Goal: Task Accomplishment & Management: Use online tool/utility

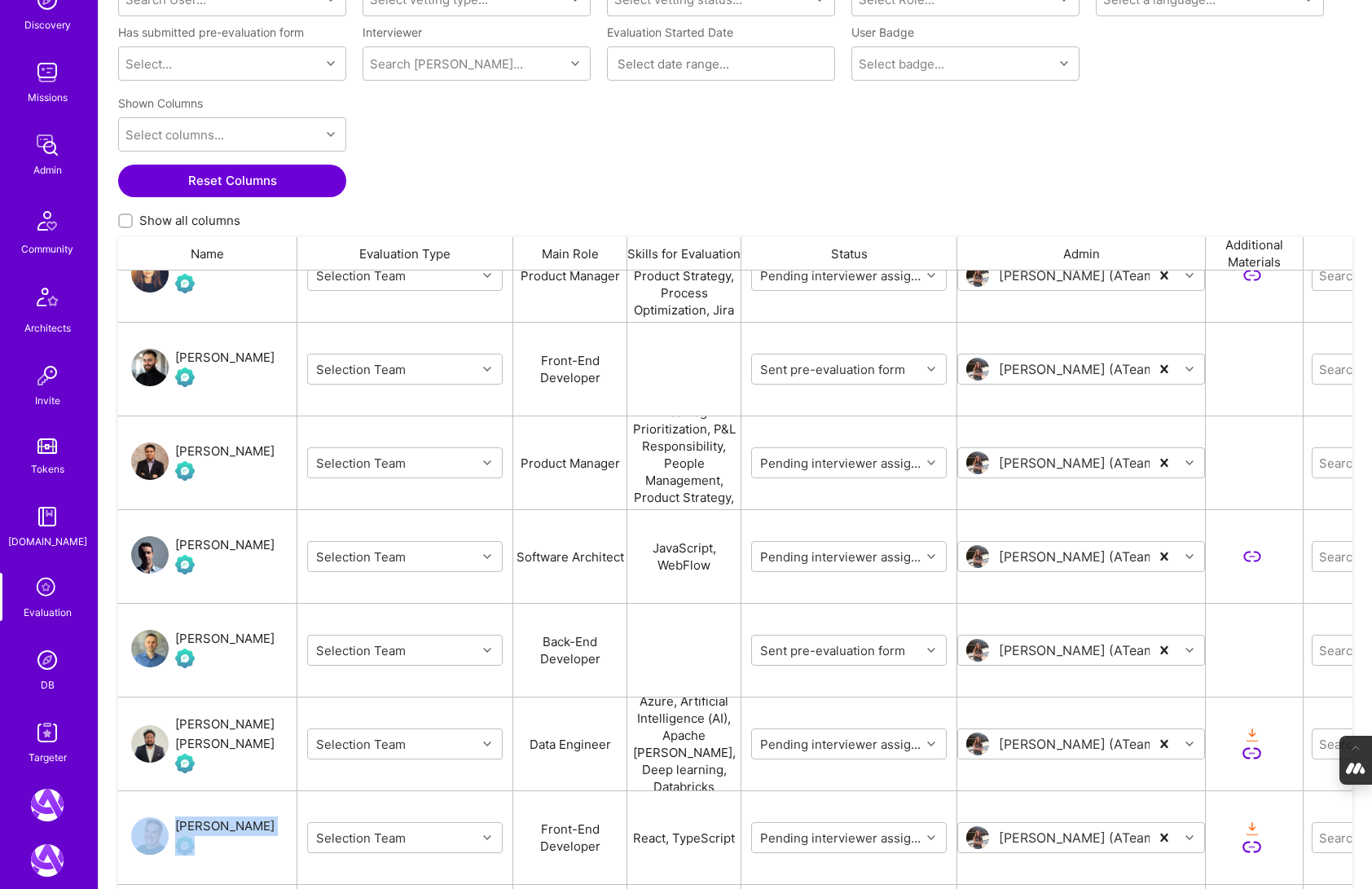
scroll to position [191, 0]
click at [52, 666] on img at bounding box center [46, 655] width 33 height 33
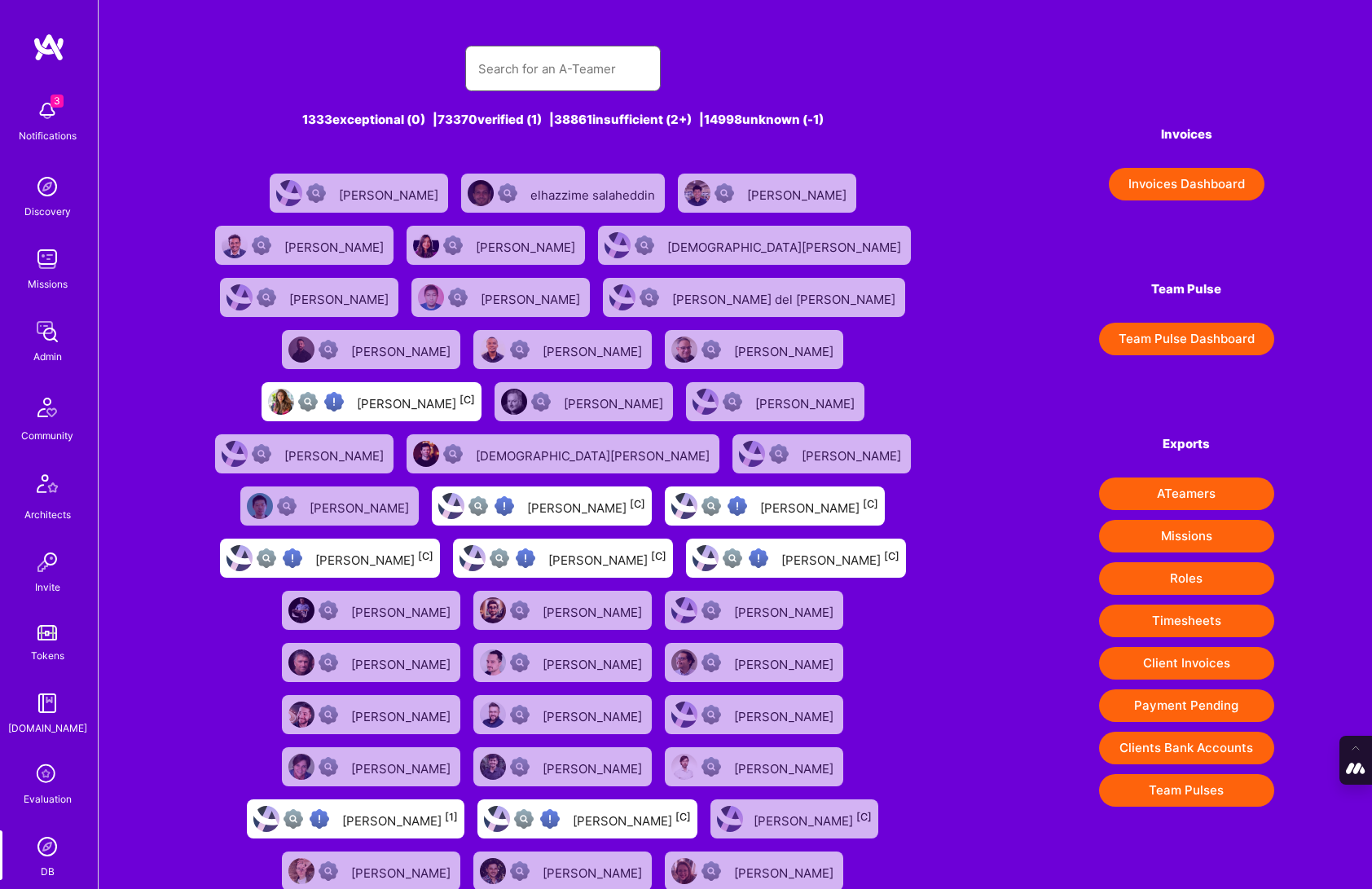
click at [543, 51] on input "text" at bounding box center [563, 69] width 169 height 42
paste input "688cd5a5151bb072edface6a"
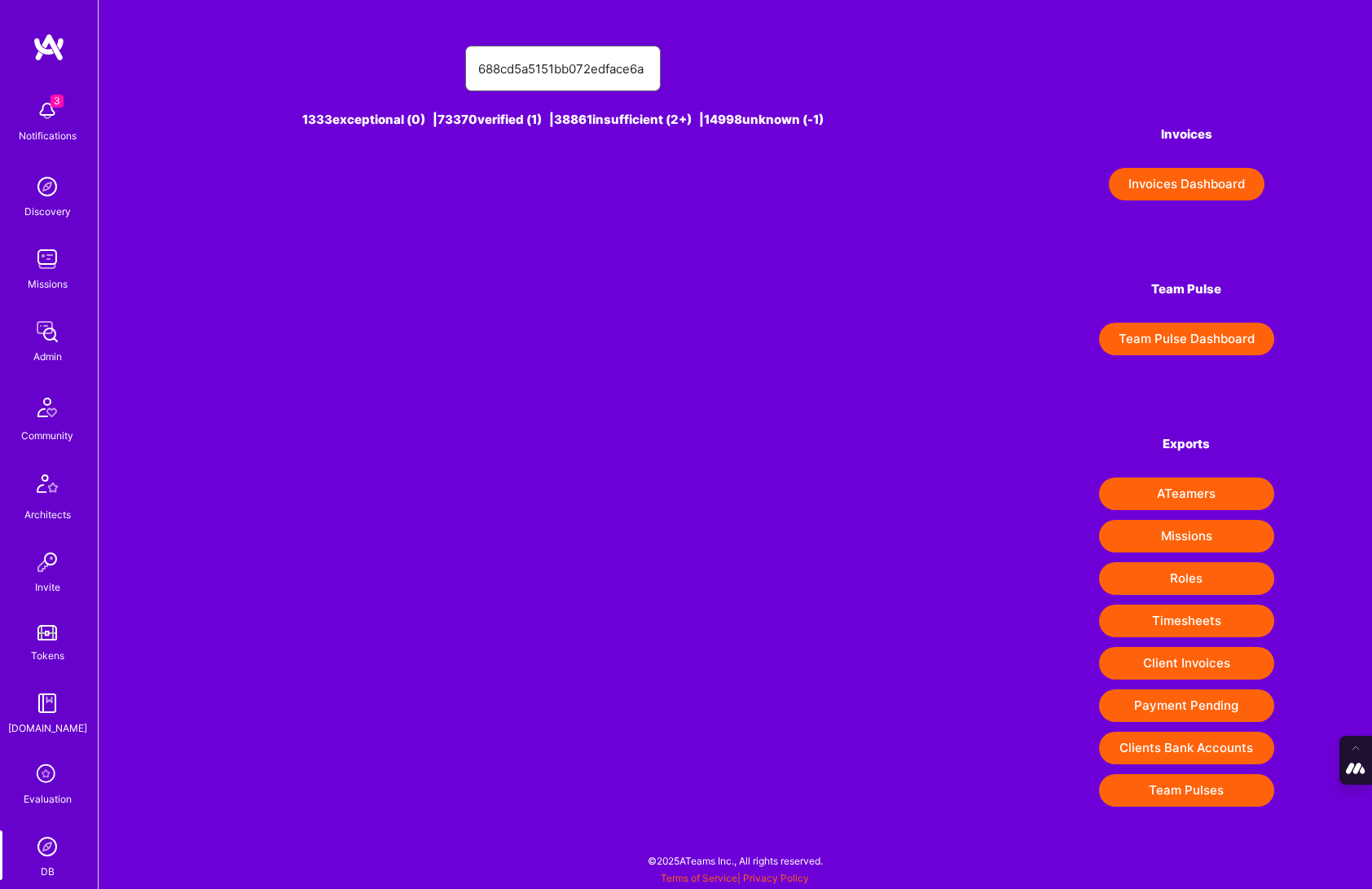
click at [480, 72] on input "688cd5a5151bb072edface6a" at bounding box center [563, 69] width 169 height 42
type input "688cd5a5151bb072edface6a"
drag, startPoint x: 649, startPoint y: 70, endPoint x: 370, endPoint y: 70, distance: 279.0
click at [370, 70] on div "688cd5a5151bb072edface6a" at bounding box center [562, 68] width 732 height 46
drag, startPoint x: 646, startPoint y: 69, endPoint x: 367, endPoint y: 68, distance: 279.0
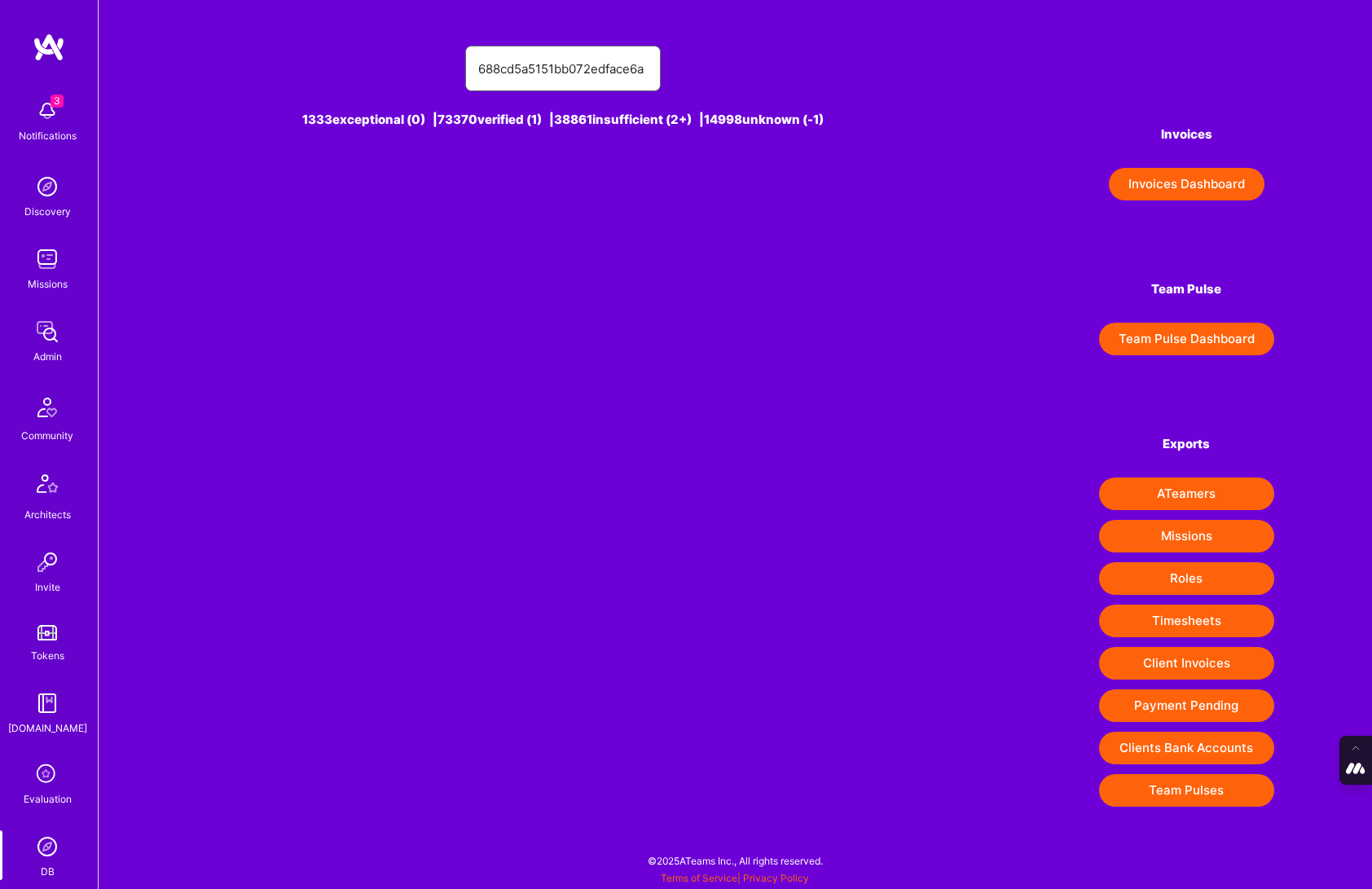
click at [367, 68] on div "688cd5a5151bb072edface6a" at bounding box center [562, 68] width 732 height 46
paste input "[PERSON_NAME]"
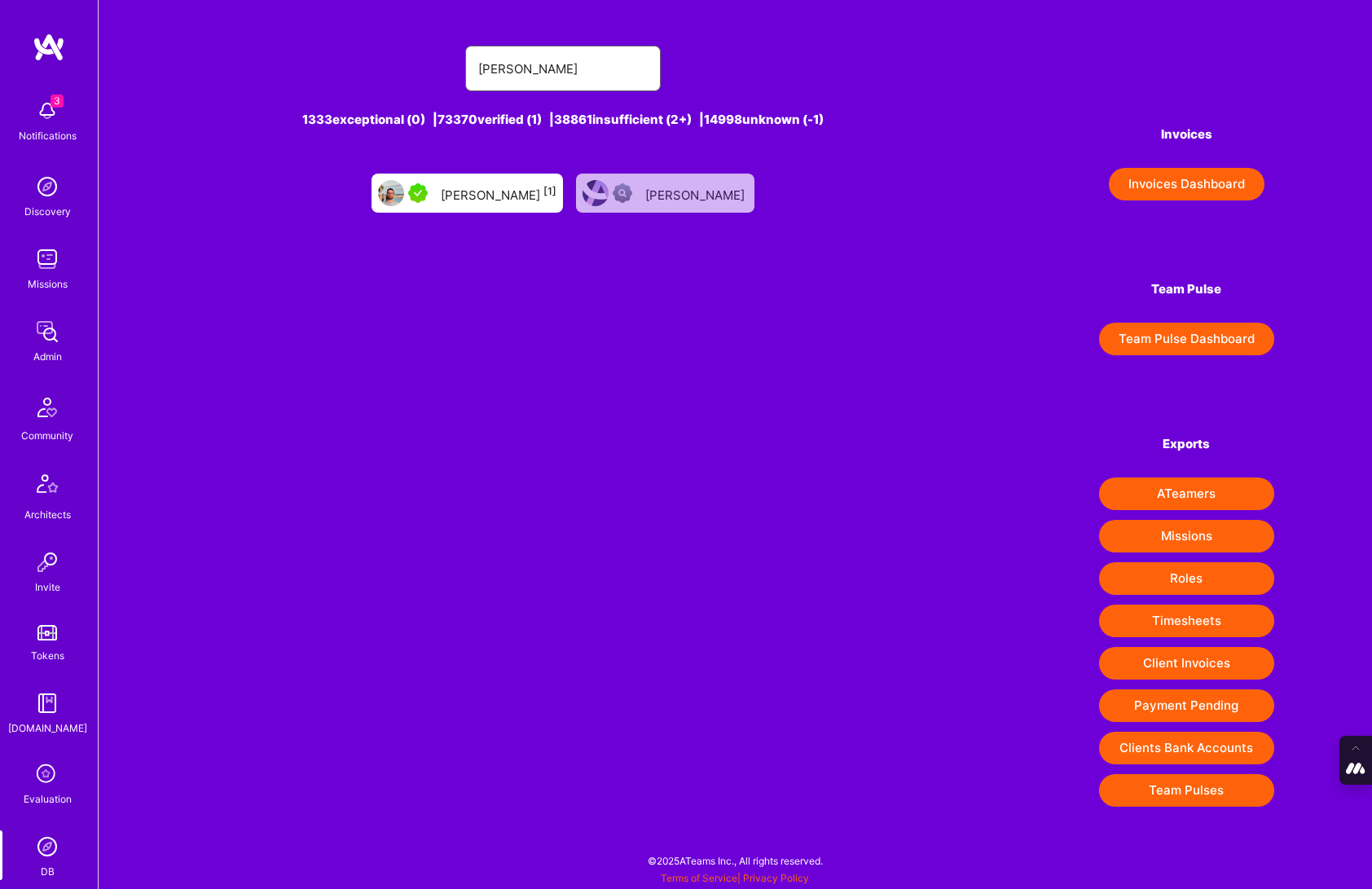
type input "[PERSON_NAME]"
click at [458, 190] on div "[PERSON_NAME] [1]" at bounding box center [498, 192] width 116 height 21
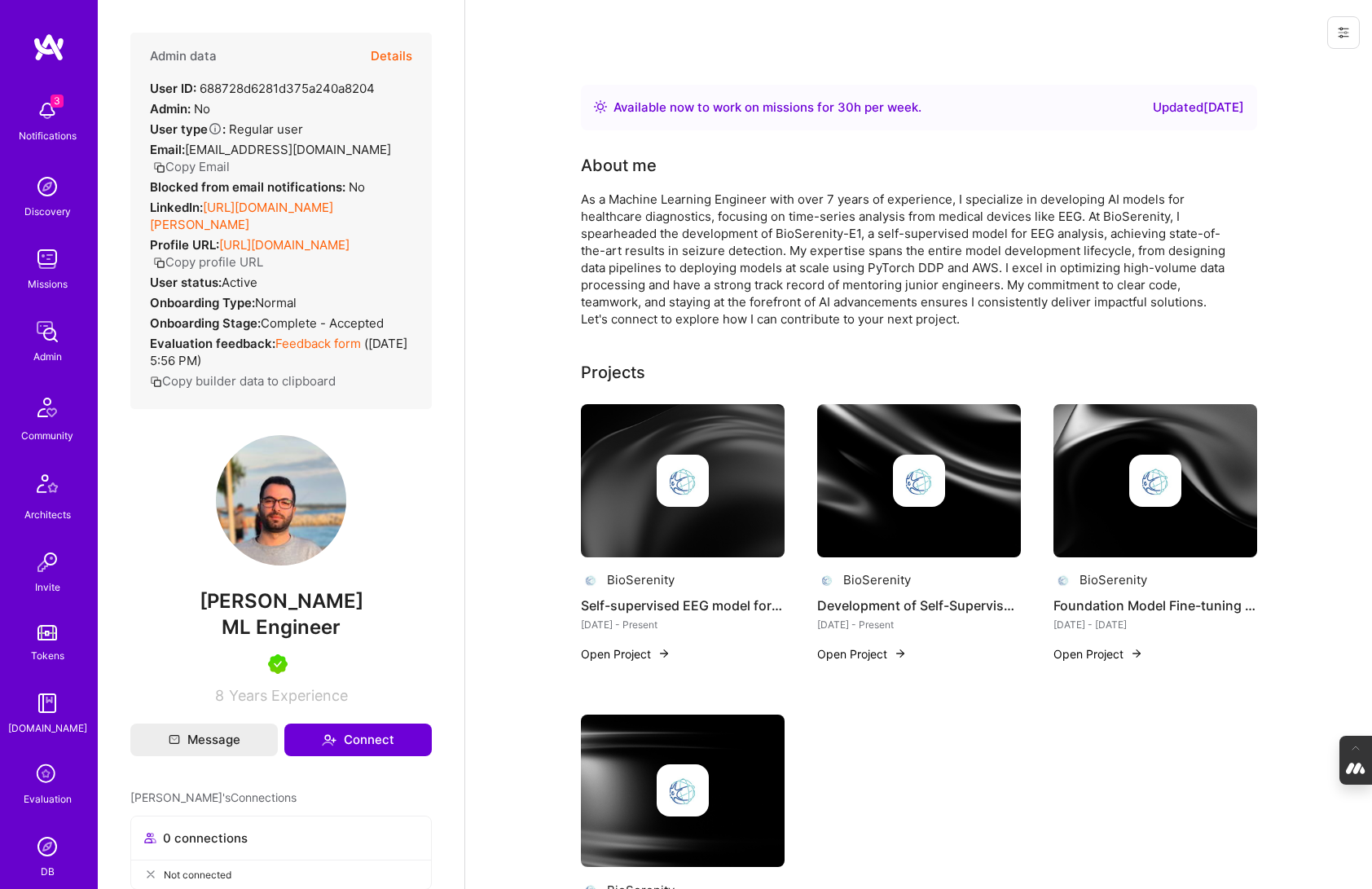
click at [396, 57] on button "Details" at bounding box center [391, 56] width 42 height 47
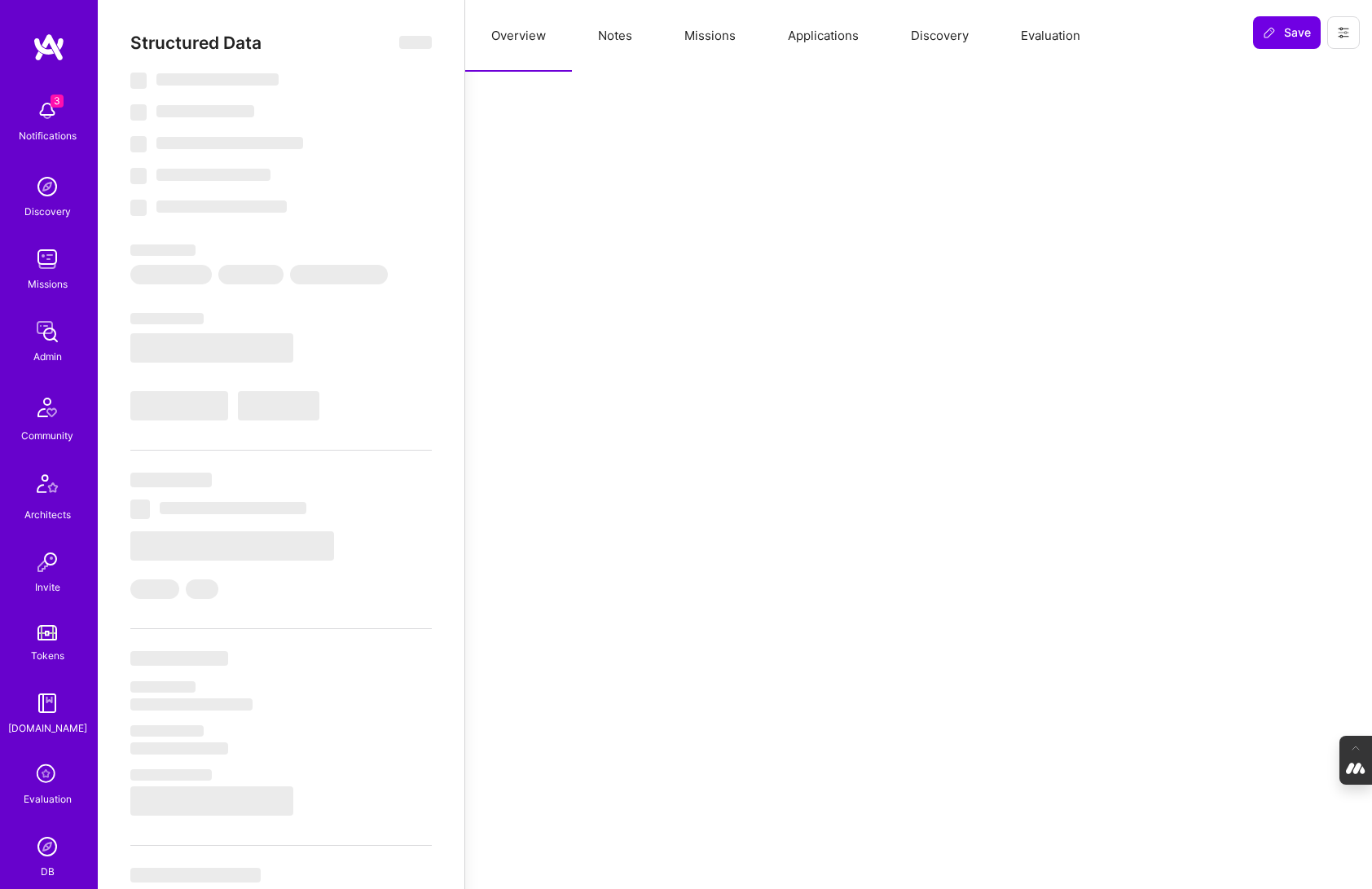
click at [1050, 41] on button "Evaluation" at bounding box center [1051, 35] width 111 height 72
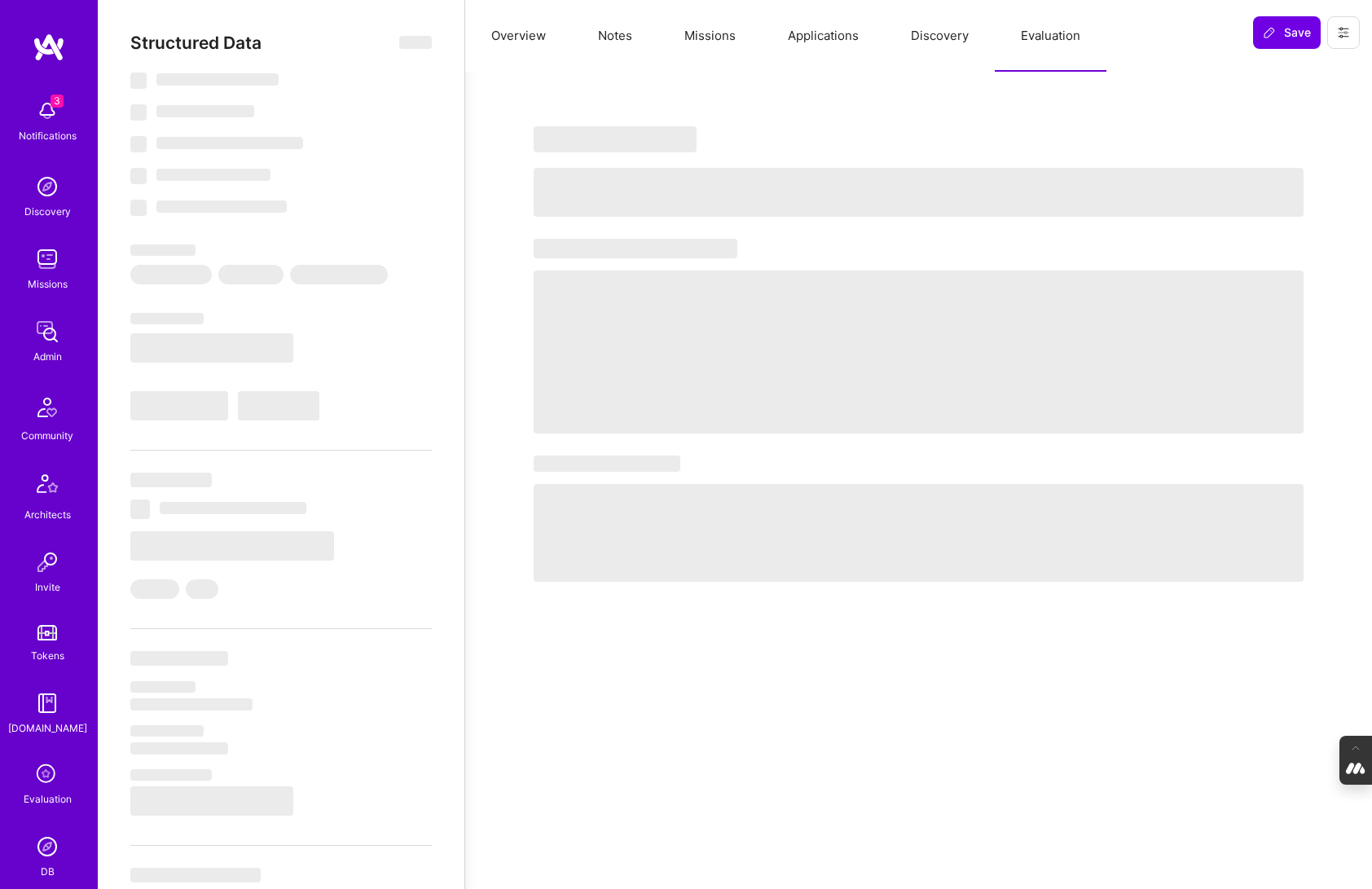
type textarea "x"
select select "Right Now"
select select "5"
select select "7"
select select "6"
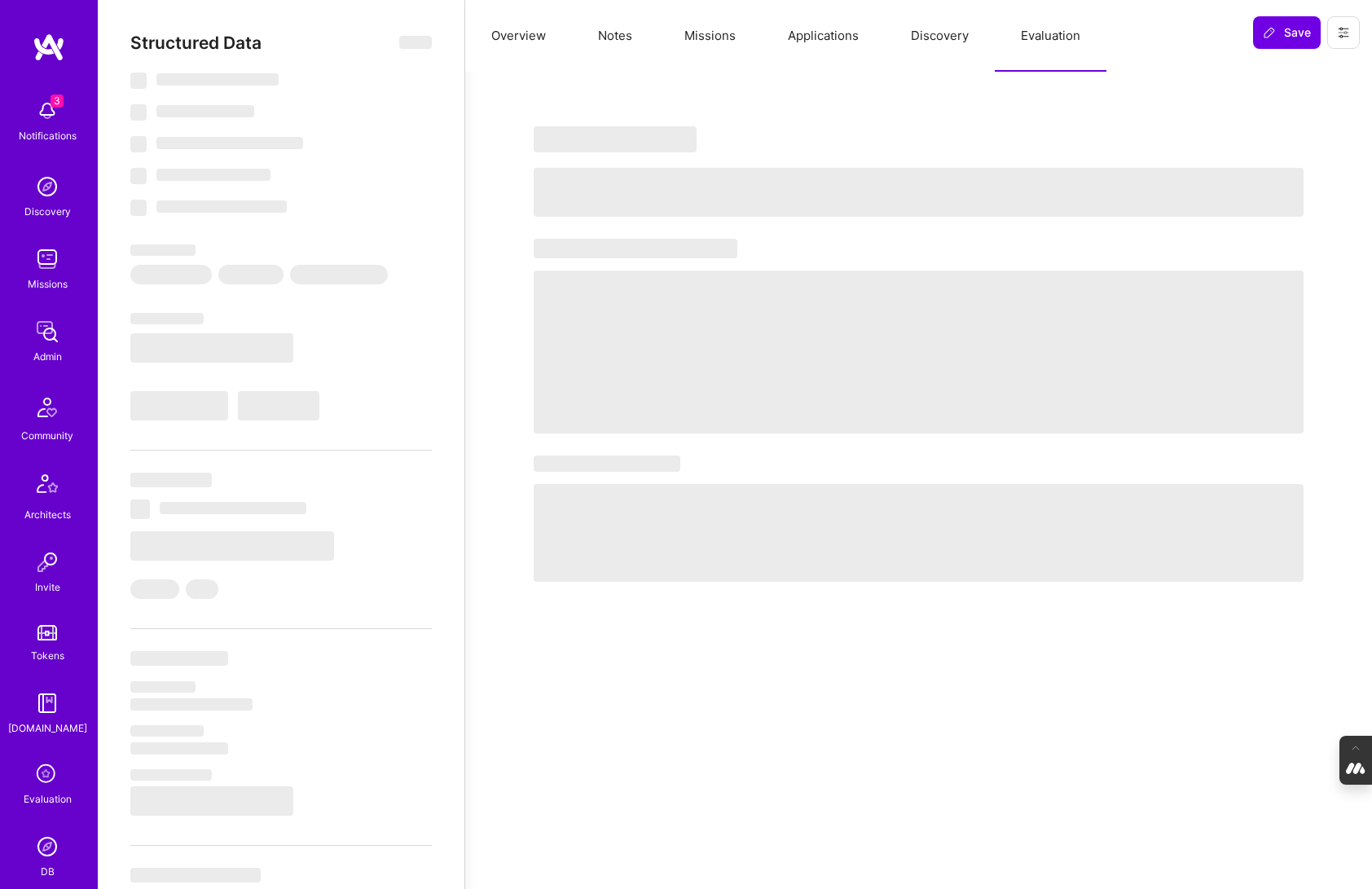
select select "6"
select select "FR"
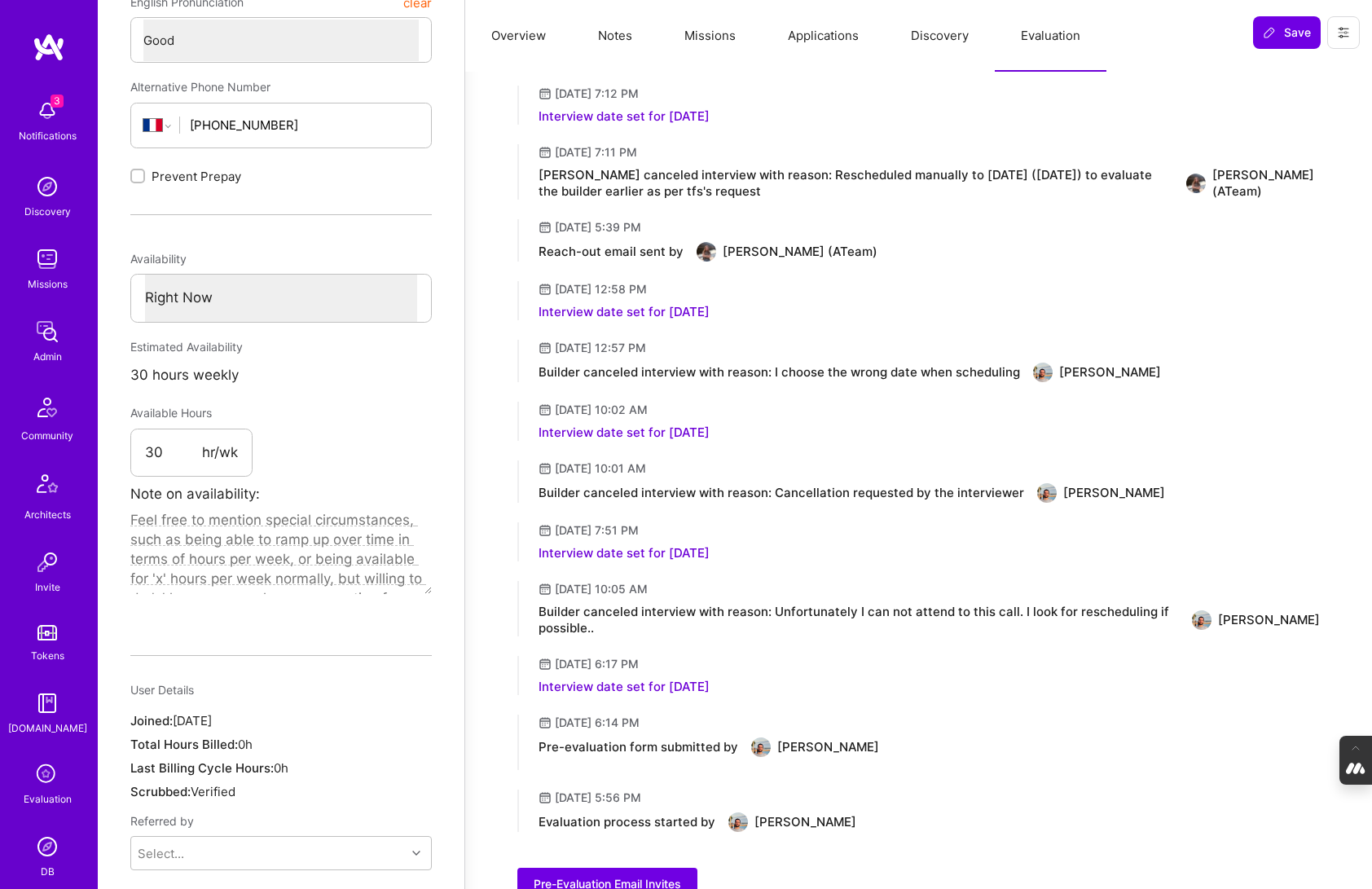
scroll to position [613, 0]
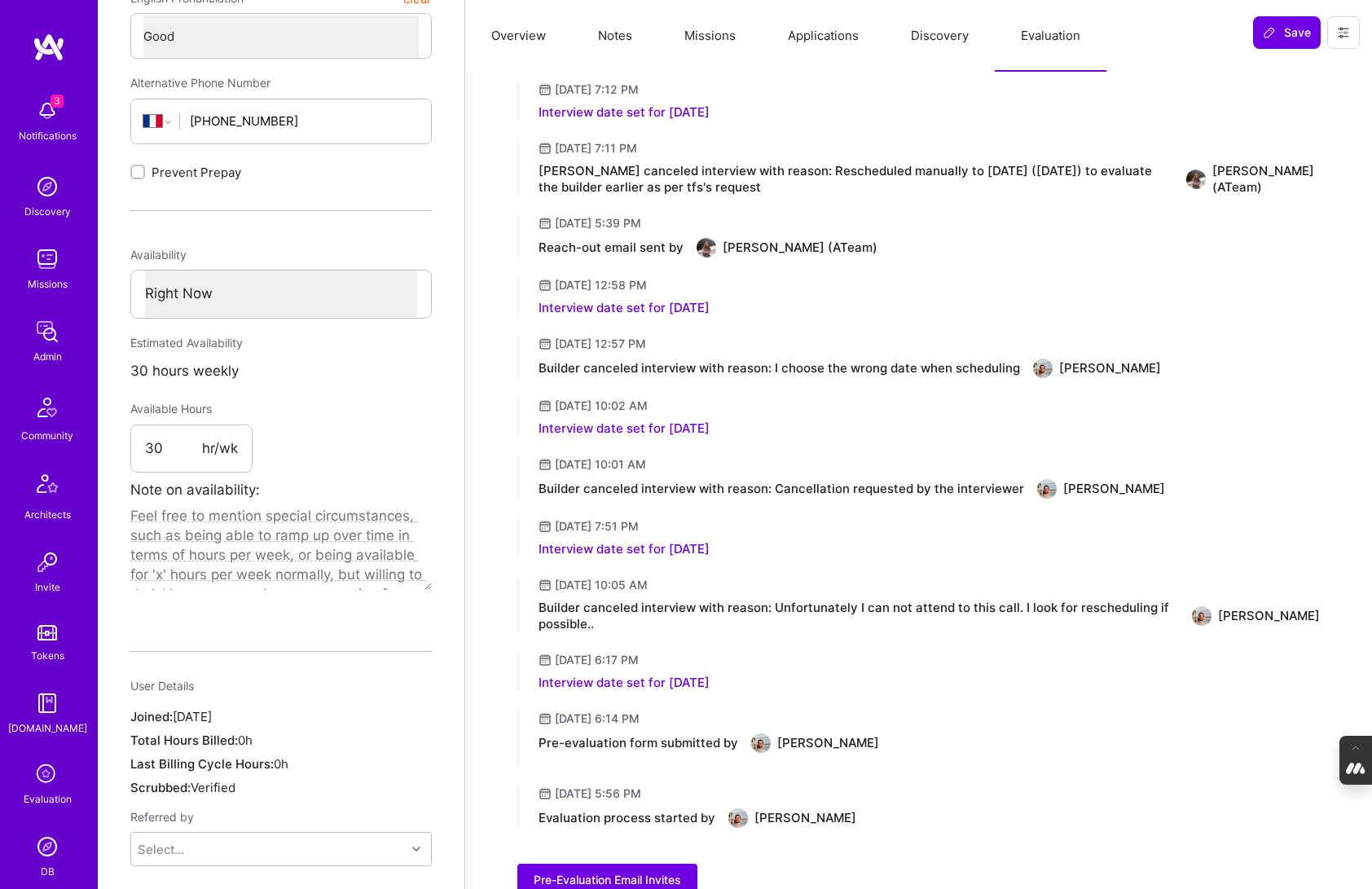
type textarea "x"
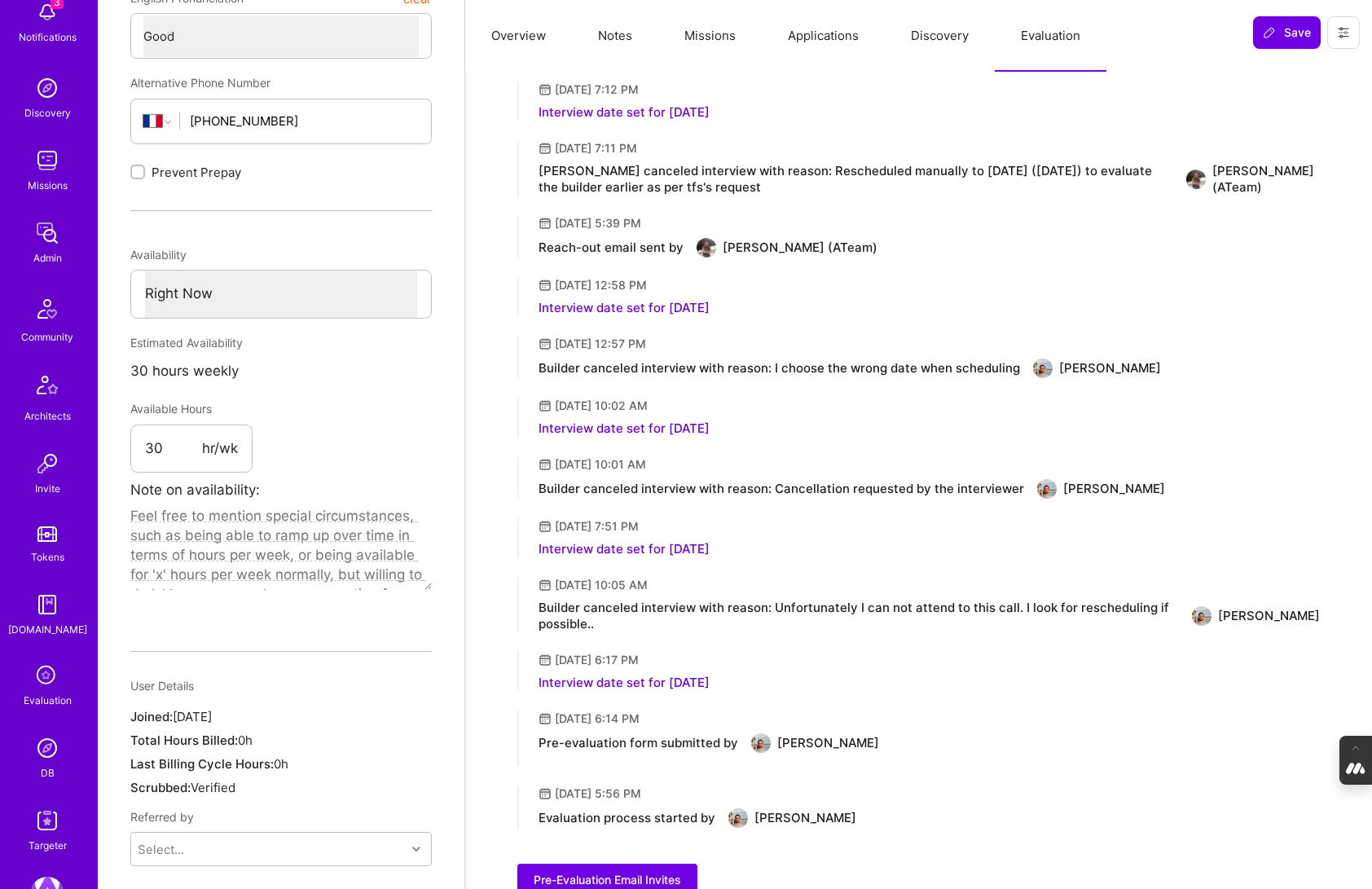
scroll to position [118, 0]
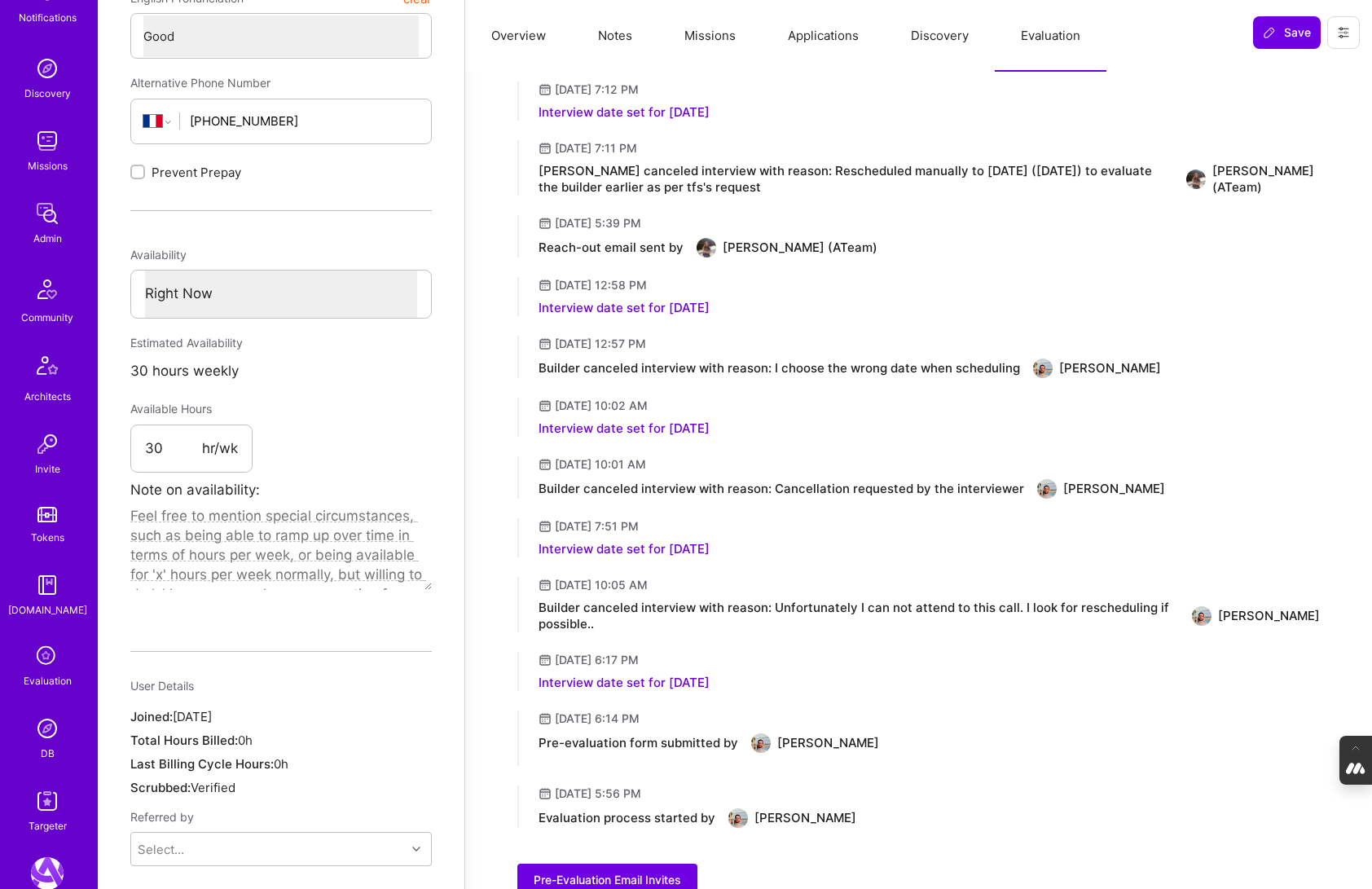
click at [33, 744] on img at bounding box center [46, 728] width 33 height 33
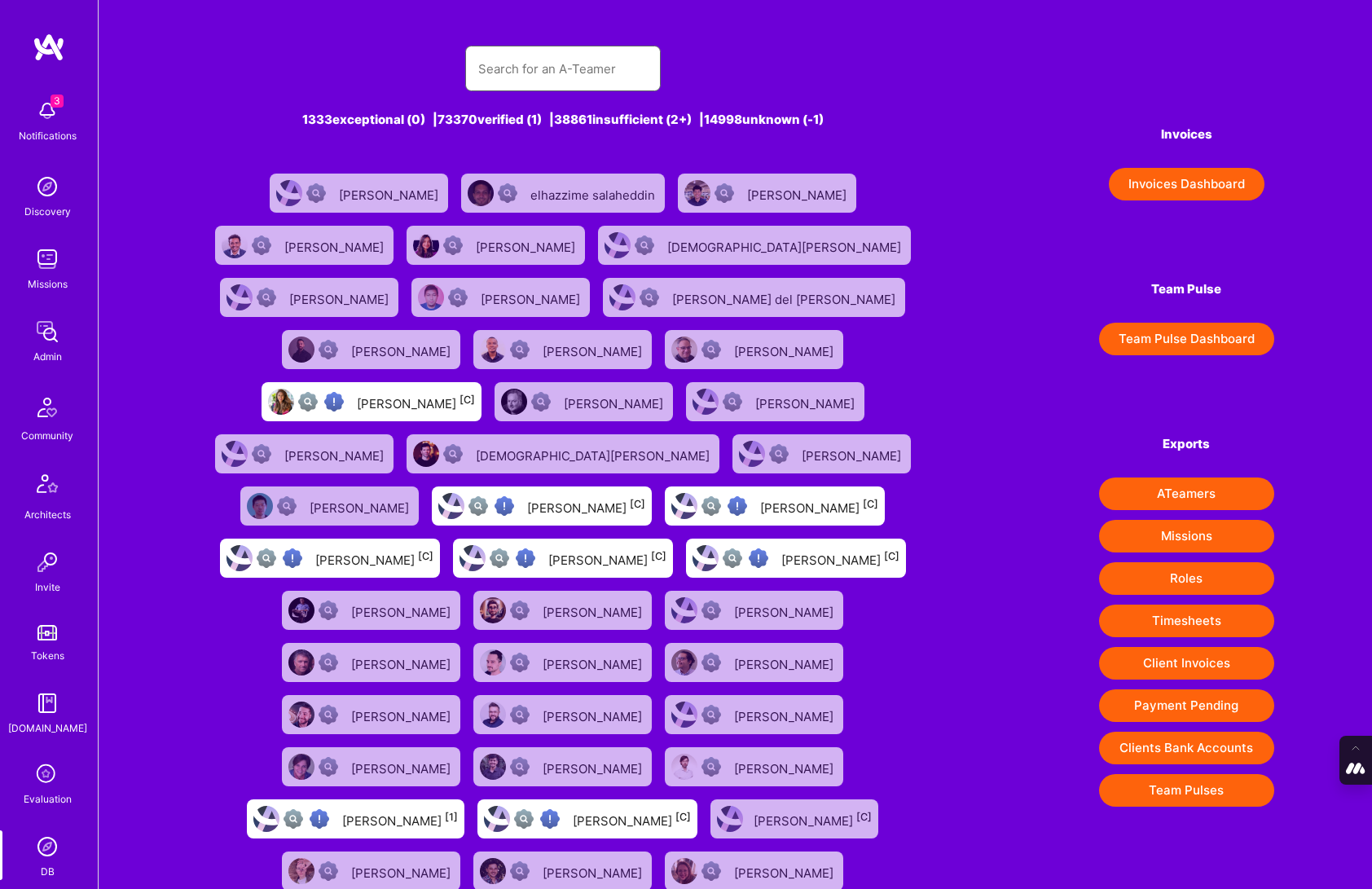
click at [532, 70] on input "text" at bounding box center [563, 69] width 169 height 42
paste input "[PERSON_NAME]"
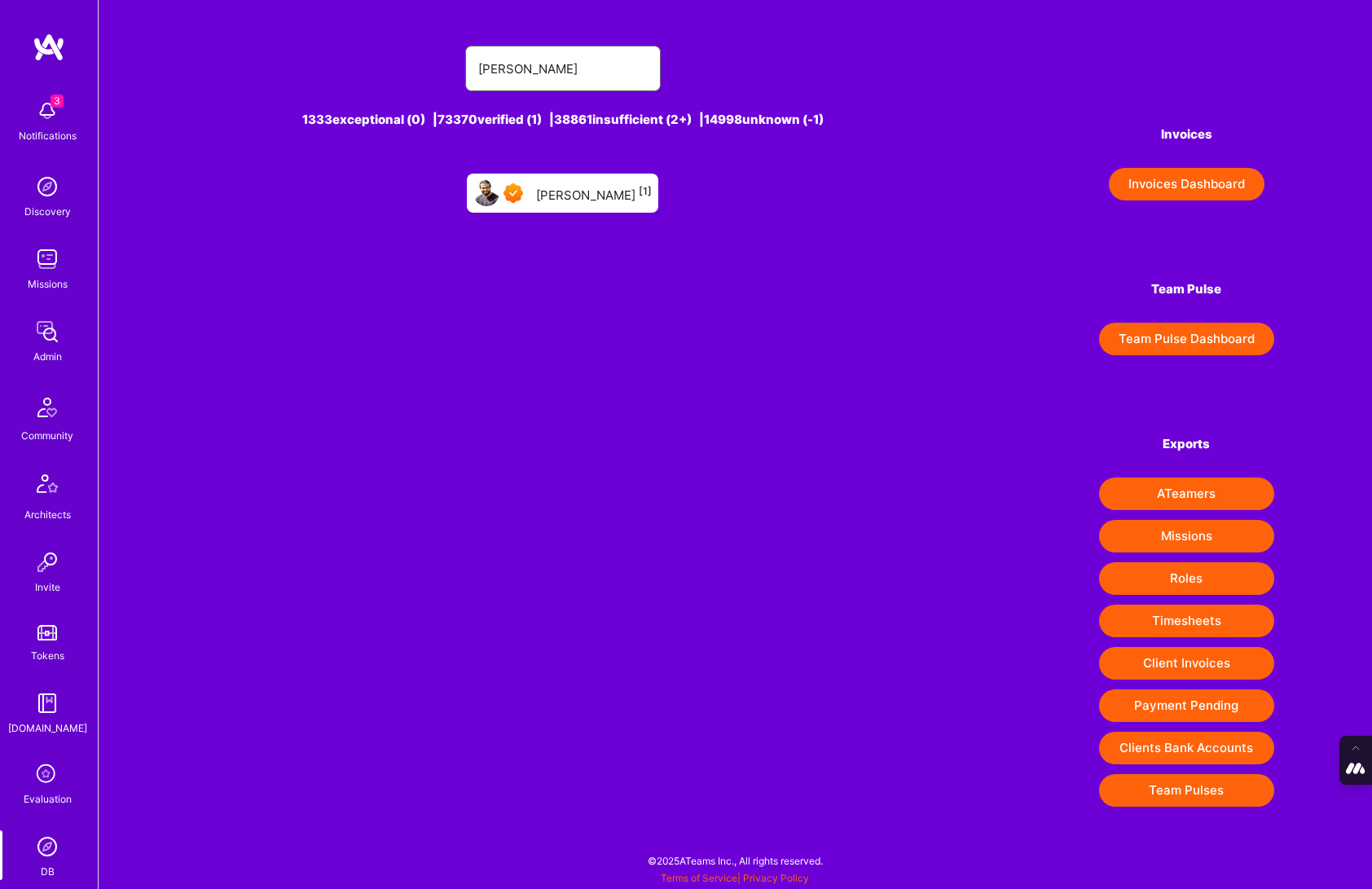
type input "[PERSON_NAME]"
click at [613, 182] on div "[PERSON_NAME] [1]" at bounding box center [594, 192] width 116 height 21
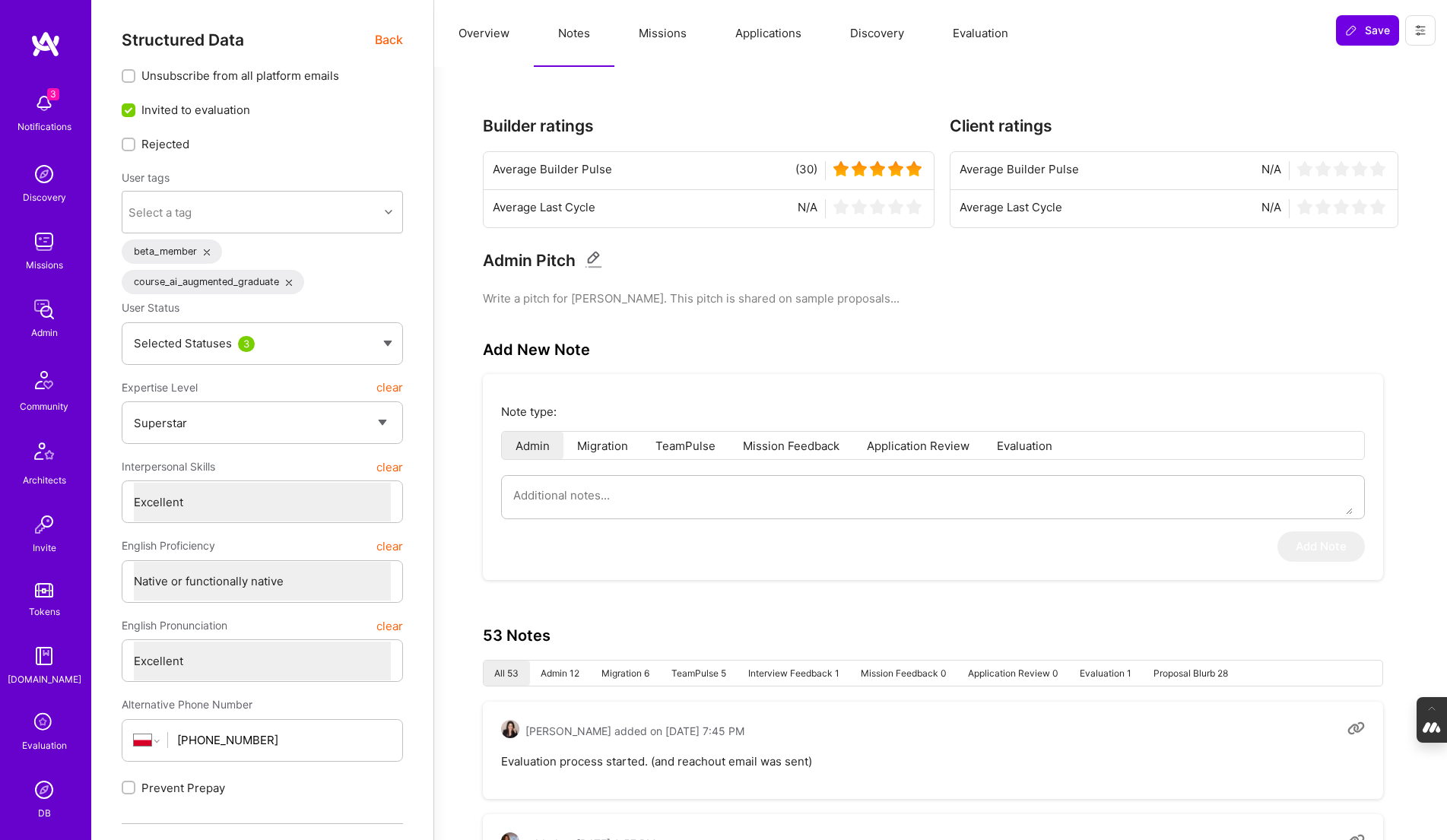
select select "7"
select select "PL"
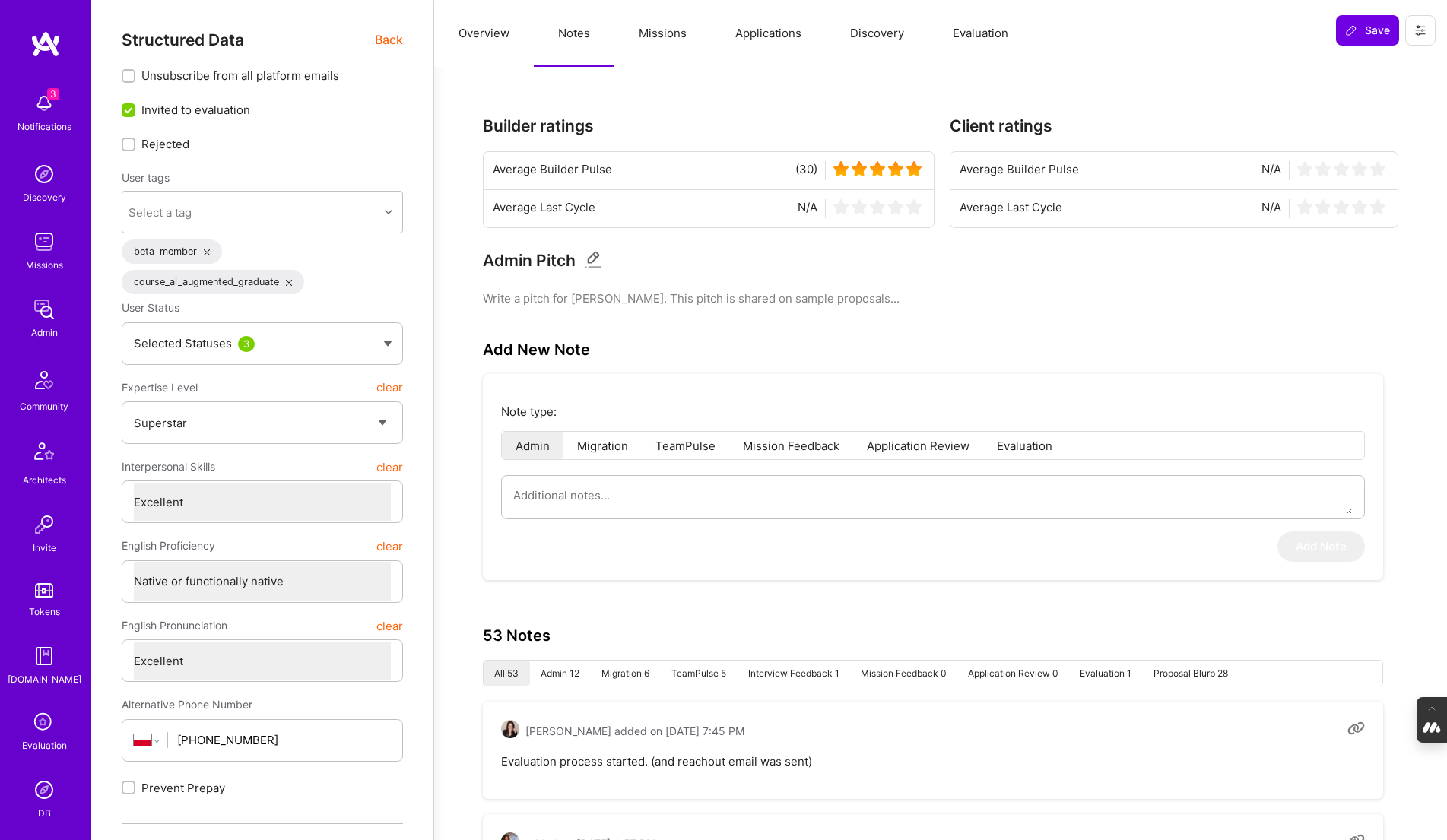
select select "Right Now"
click at [36, 726] on icon at bounding box center [43, 722] width 29 height 29
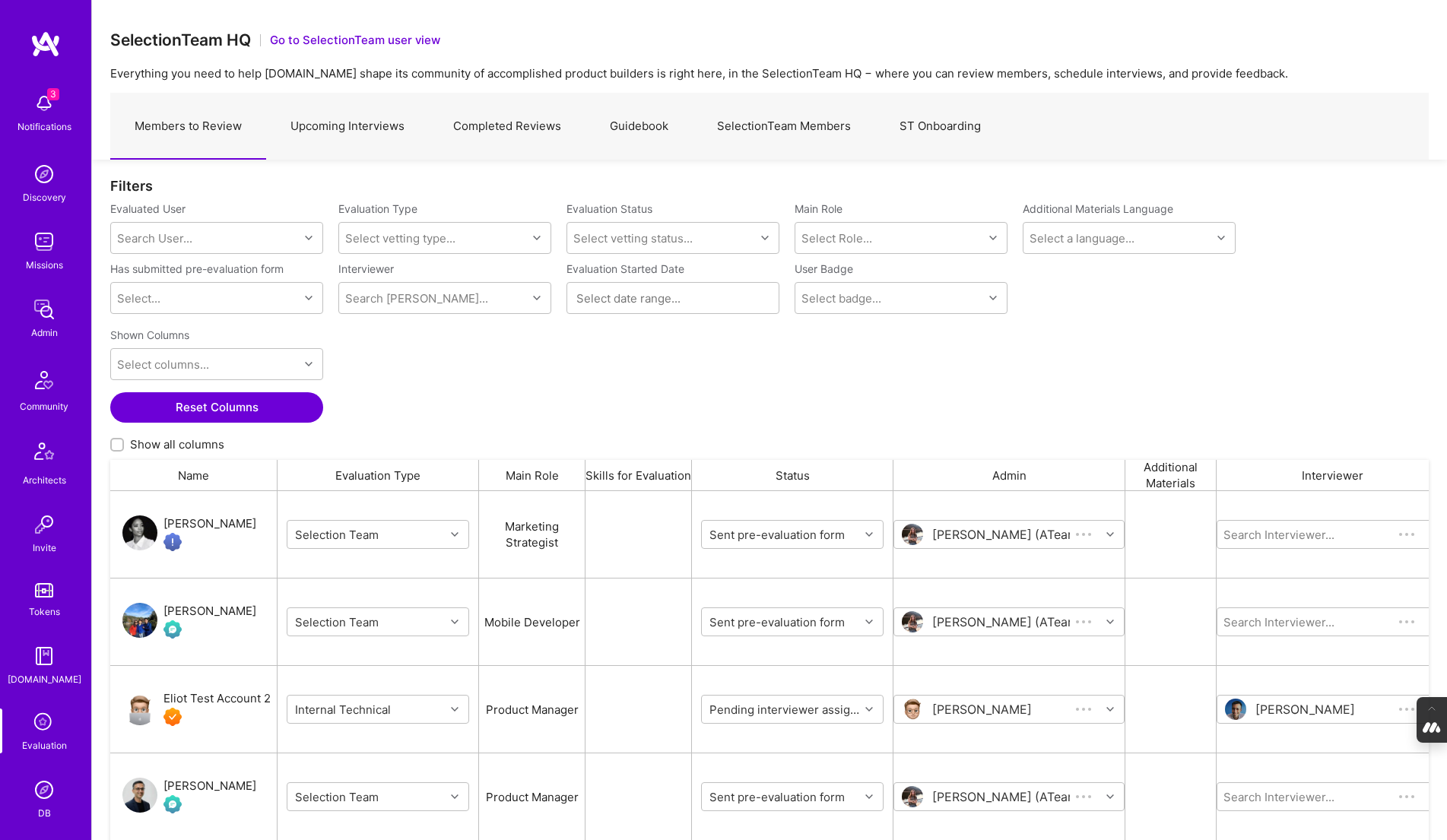
scroll to position [680, 1319]
click at [368, 131] on link "Upcoming Interviews" at bounding box center [348, 127] width 163 height 66
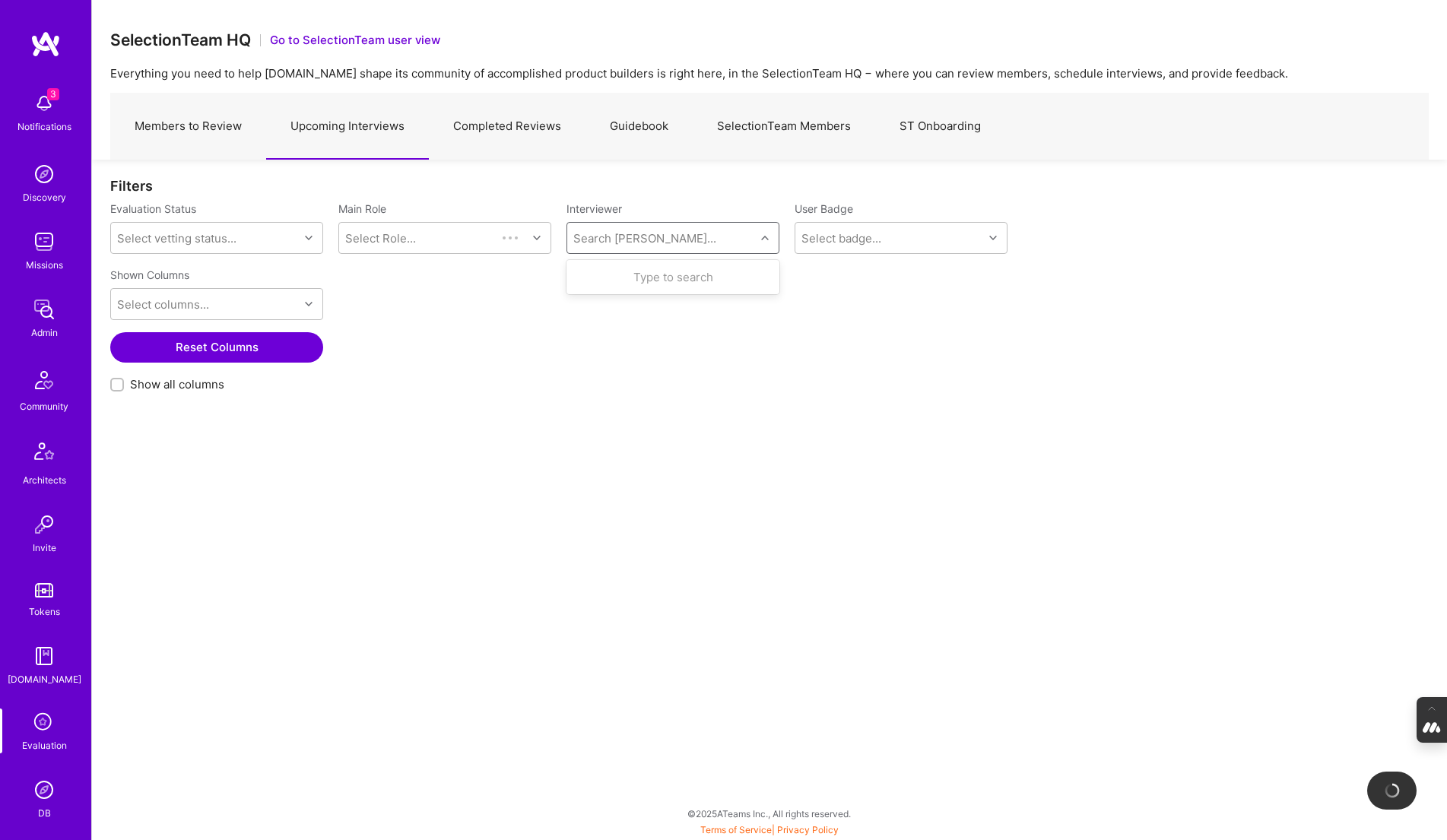
click at [663, 244] on div "Search [PERSON_NAME]..." at bounding box center [661, 238] width 188 height 30
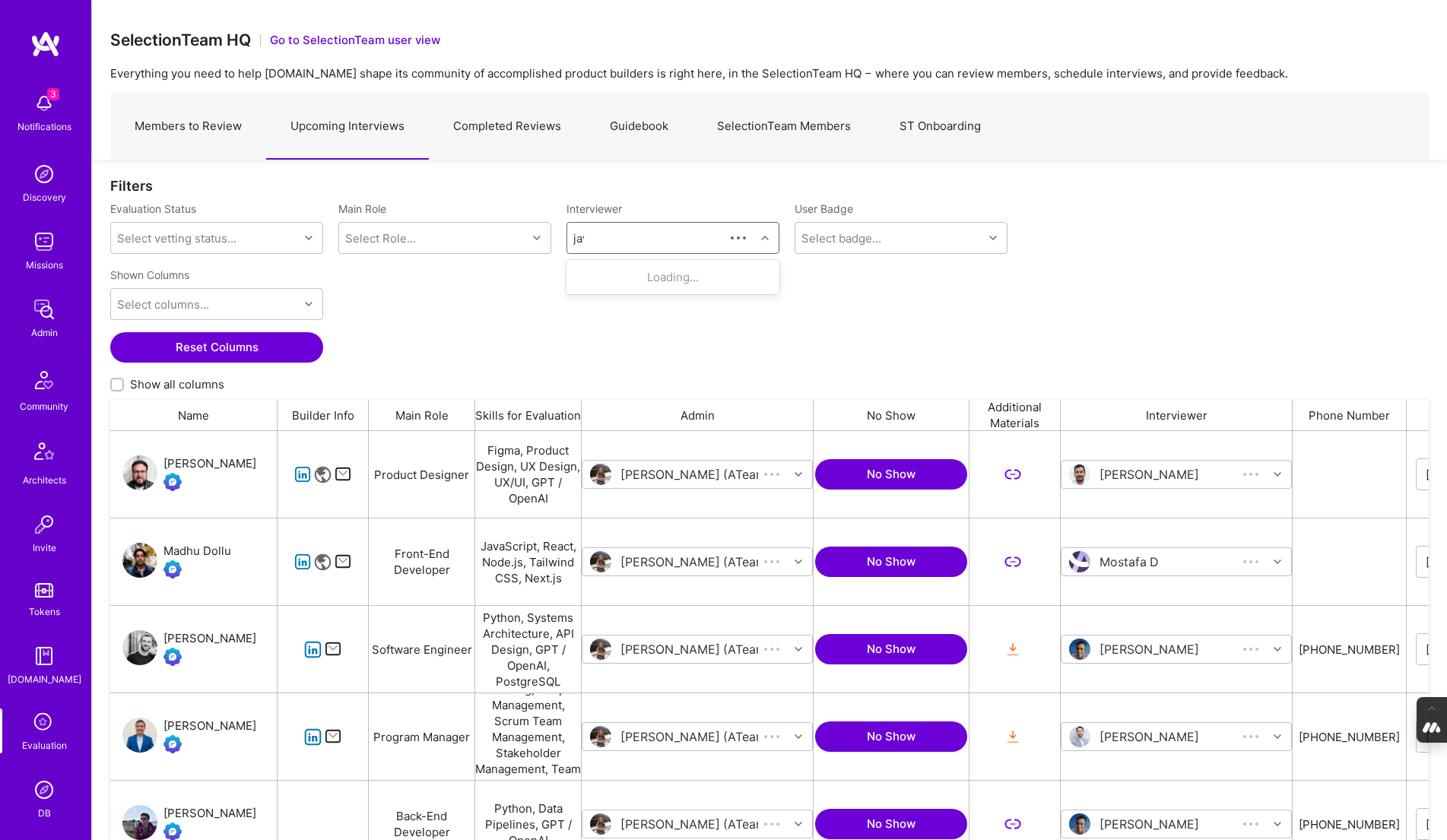
scroll to position [680, 1319]
type input "javier"
click at [660, 287] on div "Internal Technical" at bounding box center [665, 293] width 100 height 16
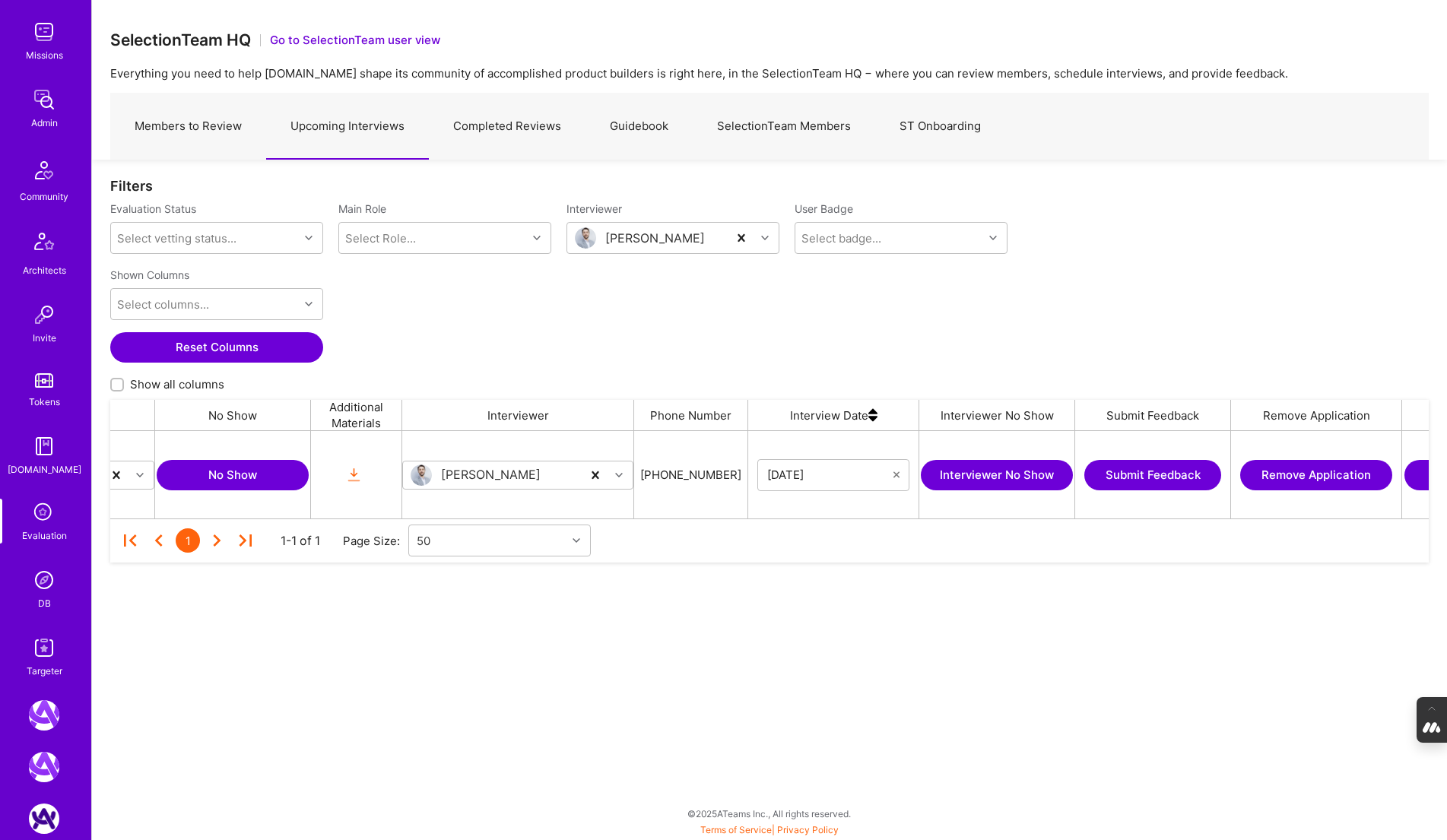
scroll to position [219, 0]
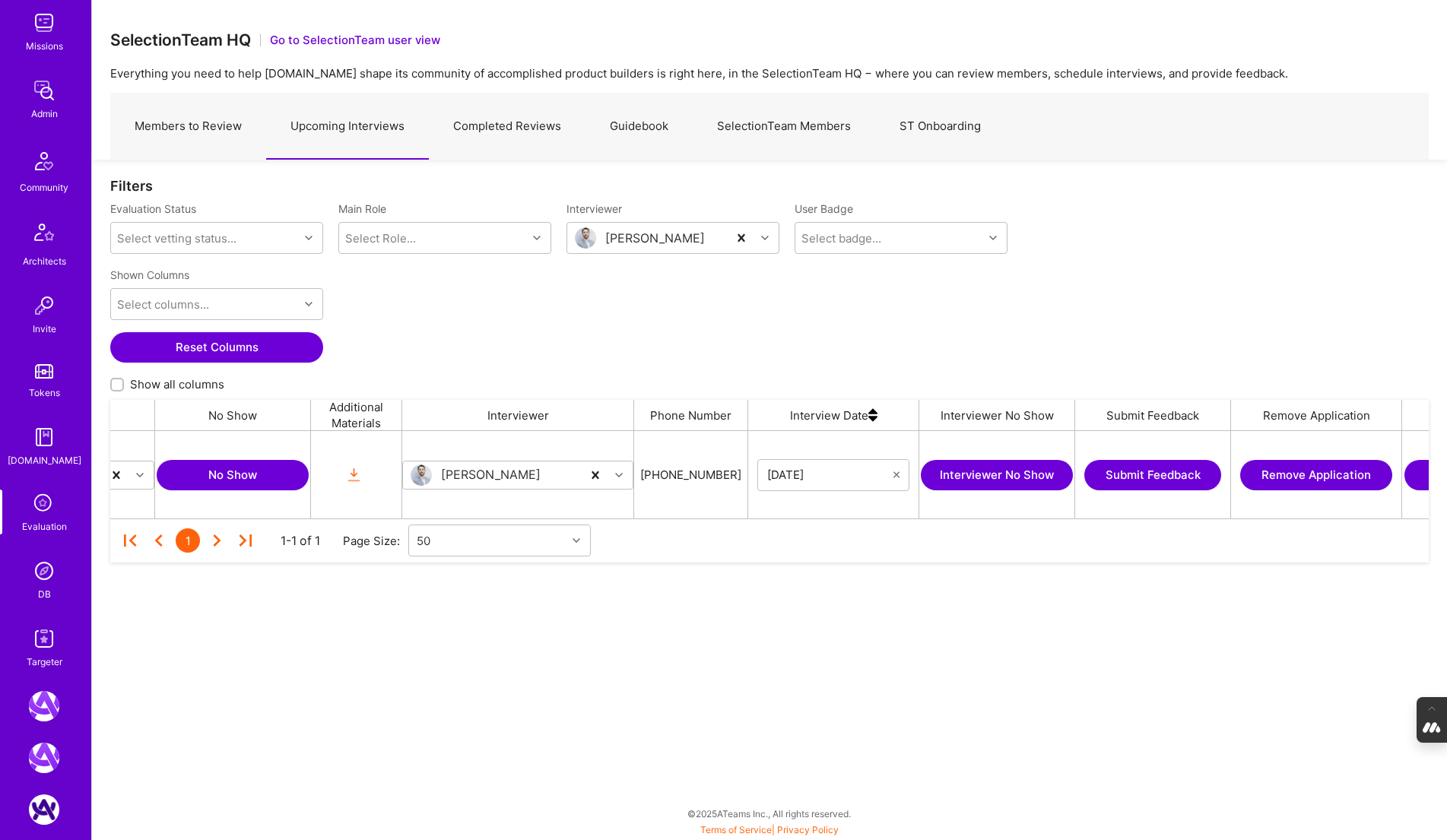
click at [44, 584] on img at bounding box center [43, 570] width 30 height 30
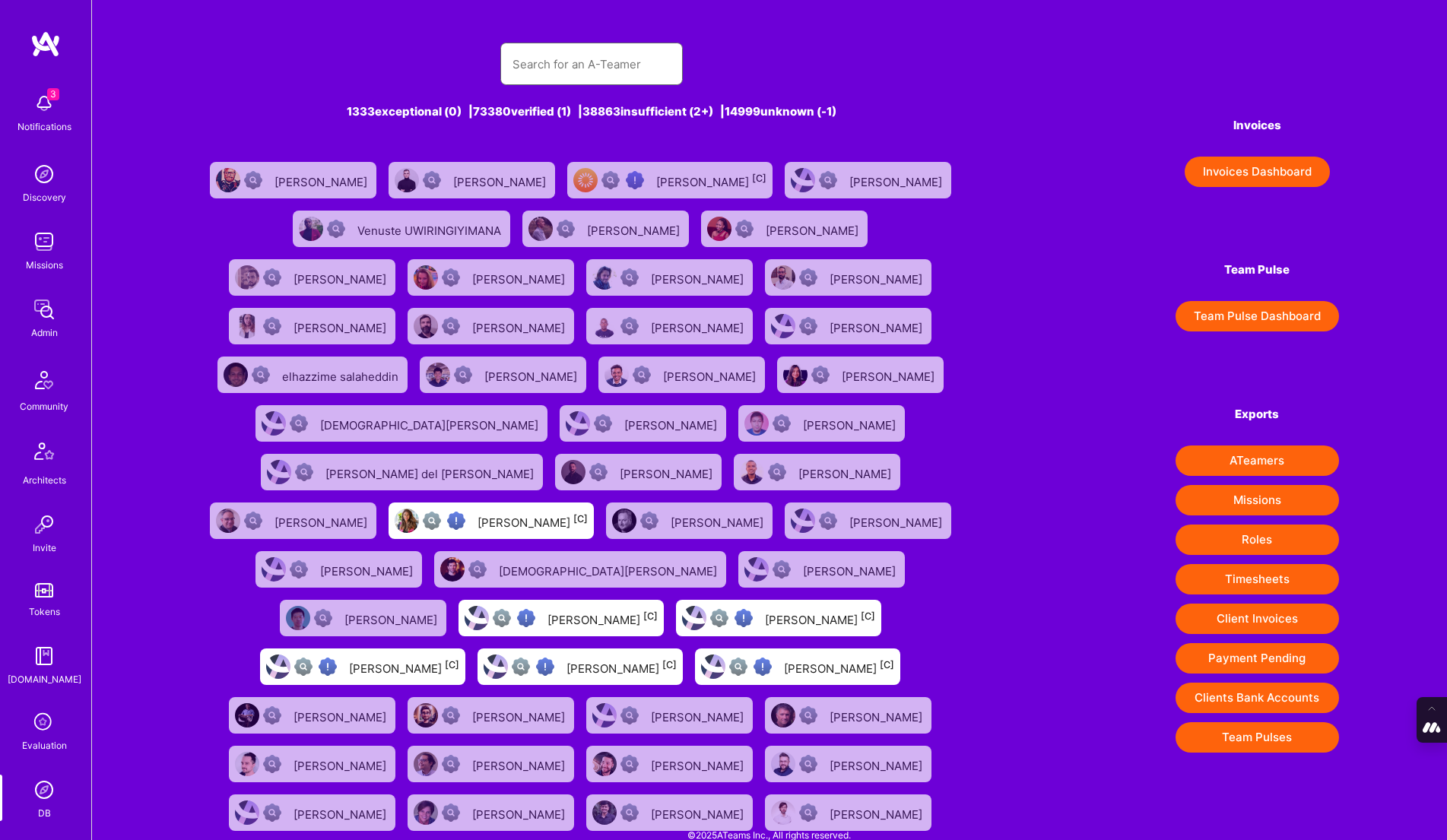
click at [603, 74] on input "text" at bounding box center [591, 64] width 158 height 39
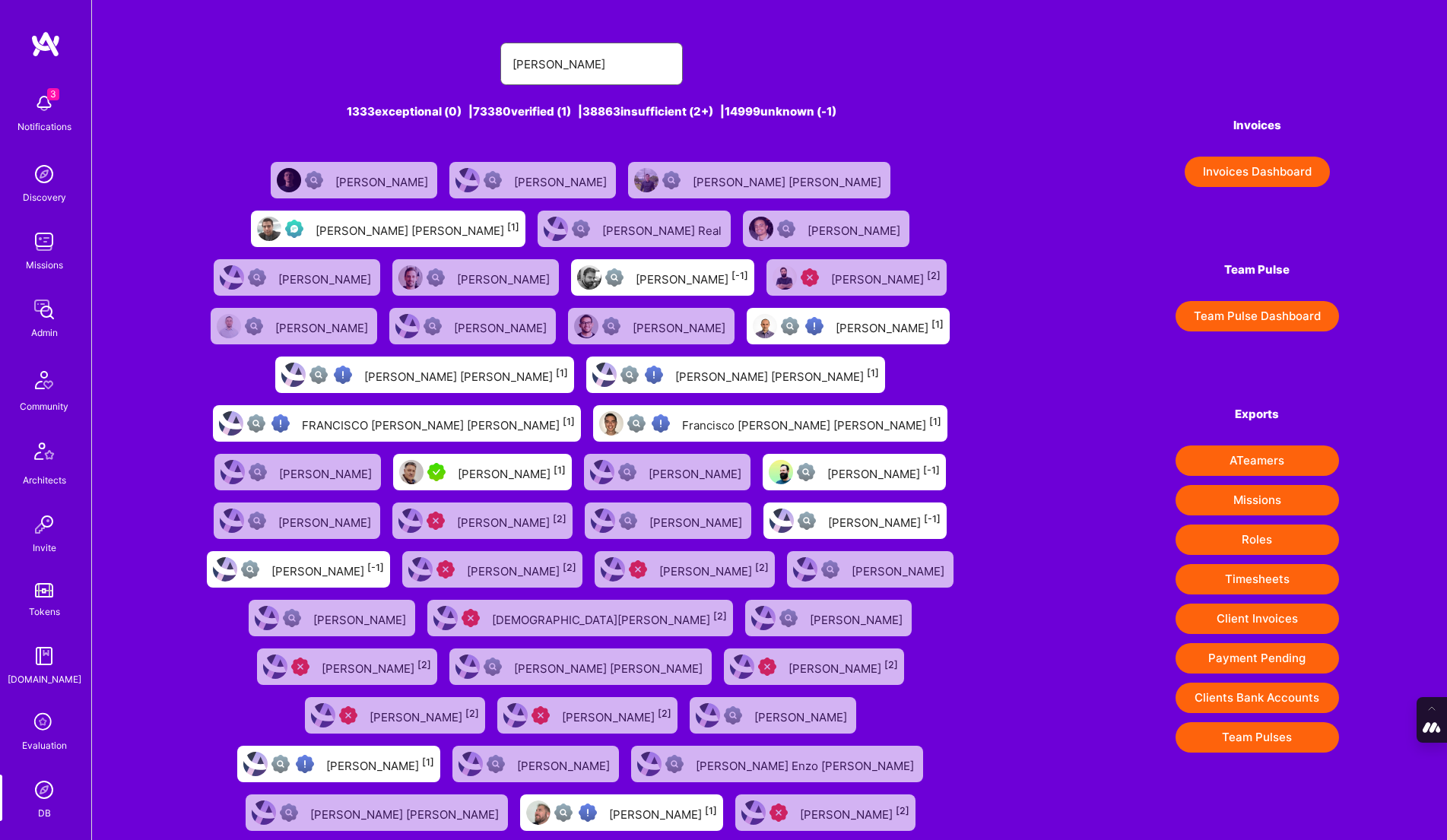
type input "javier rincon"
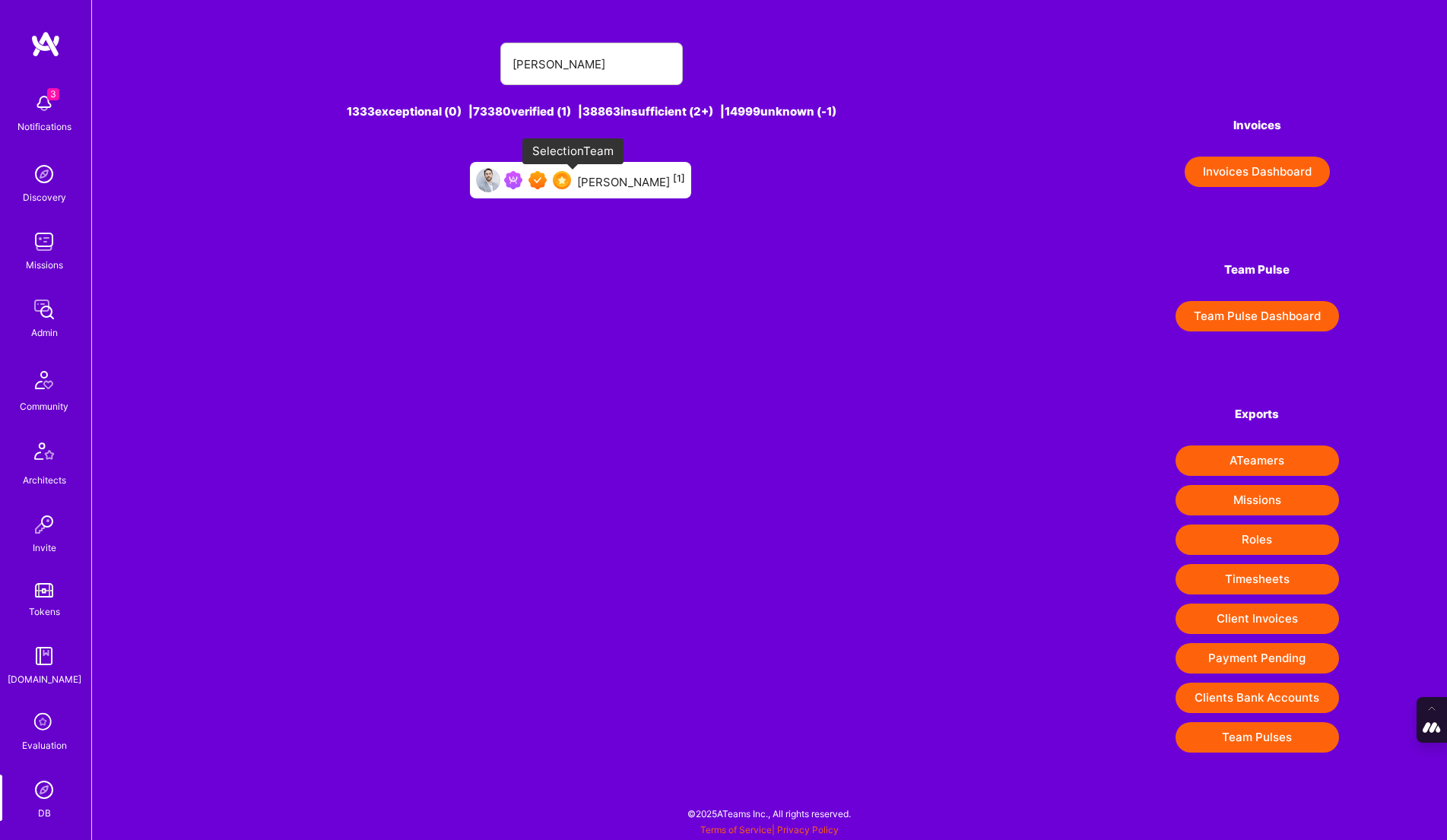
click at [571, 182] on img at bounding box center [562, 179] width 18 height 18
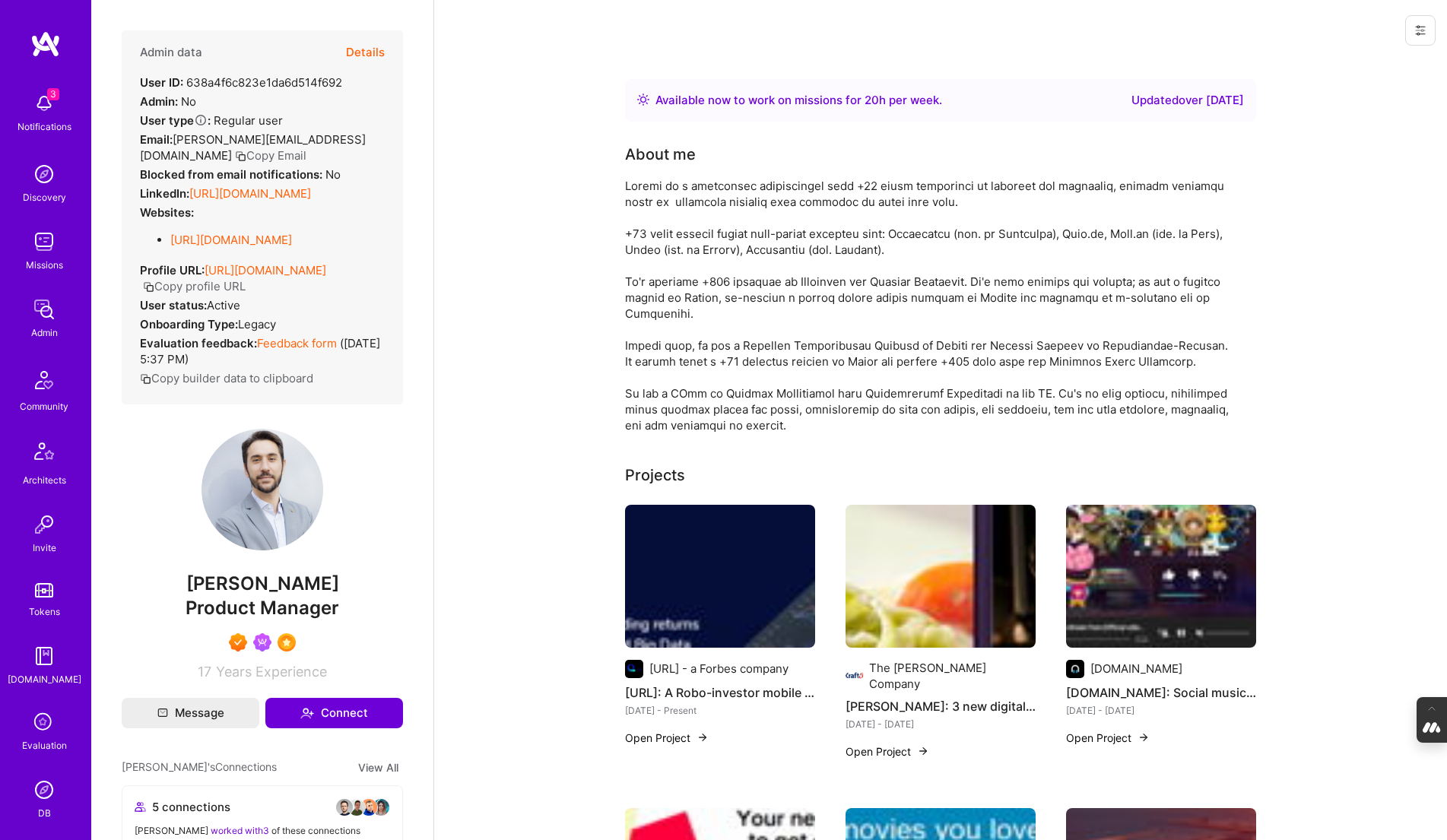
click at [1424, 28] on icon at bounding box center [1420, 30] width 12 height 12
click at [1353, 60] on button "Login as Javier" at bounding box center [1355, 65] width 160 height 39
